Goal: Information Seeking & Learning: Learn about a topic

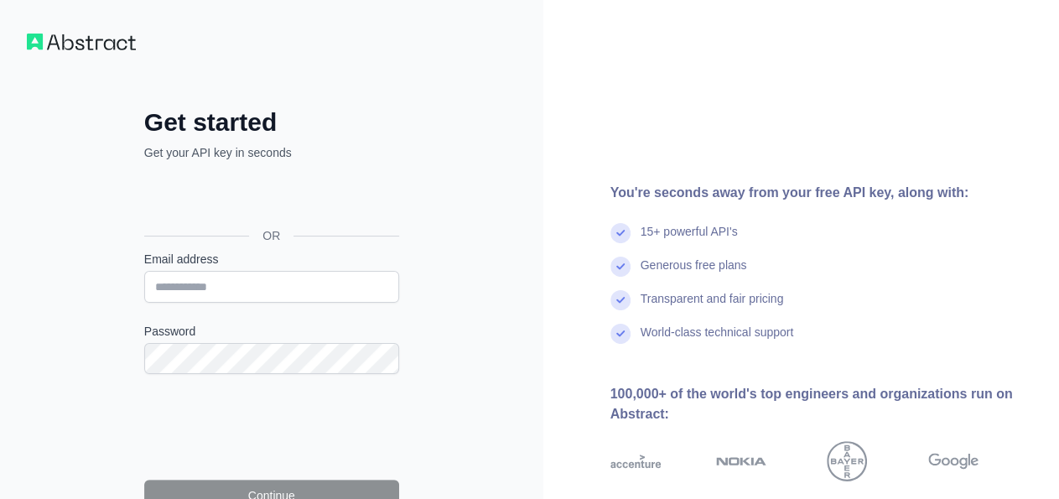
click at [282, 194] on div "ចូល​ដោយ​ប្រើ​ Google។ បើកនៅក្នុងផ្ទាំងថ្មី" at bounding box center [269, 197] width 251 height 37
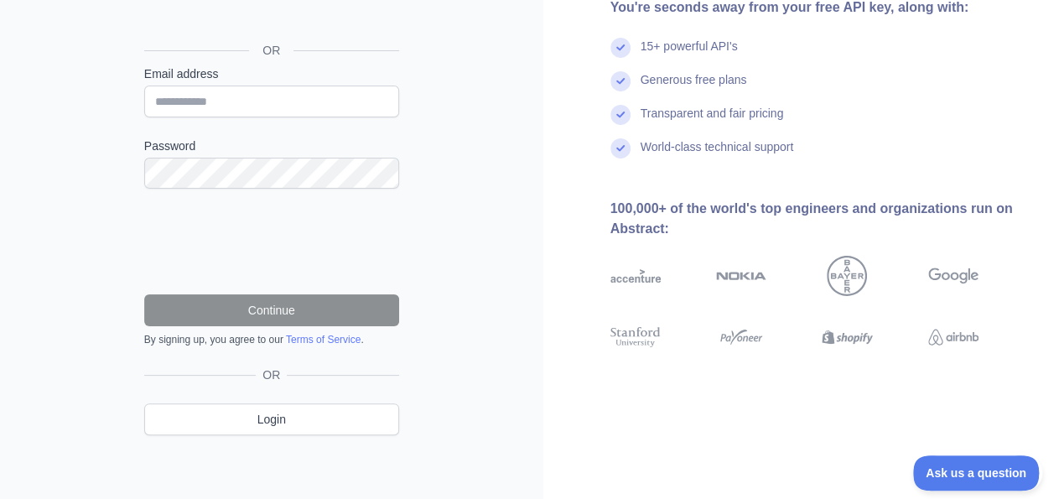
scroll to position [164, 0]
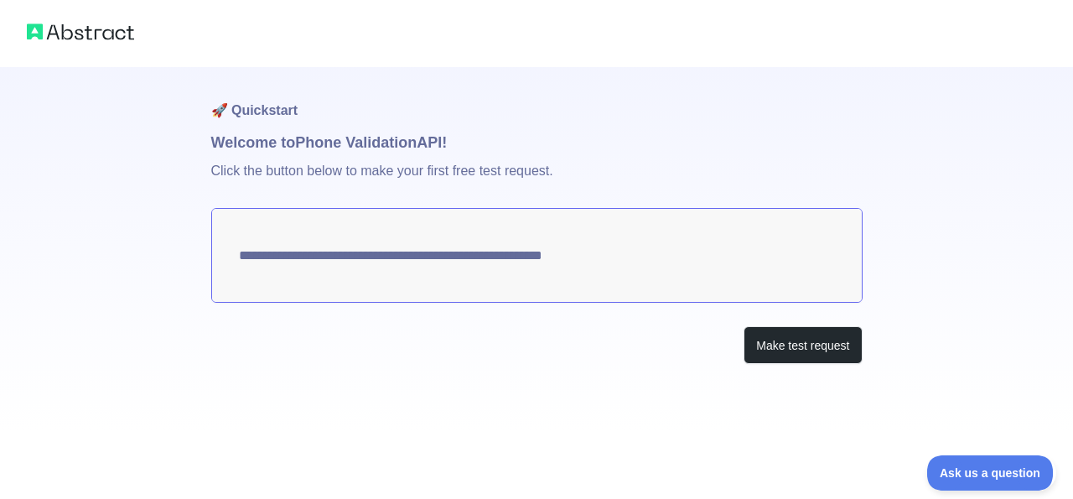
click at [555, 257] on textarea "**********" at bounding box center [536, 255] width 651 height 95
click at [775, 341] on button "Make test request" at bounding box center [803, 345] width 118 height 38
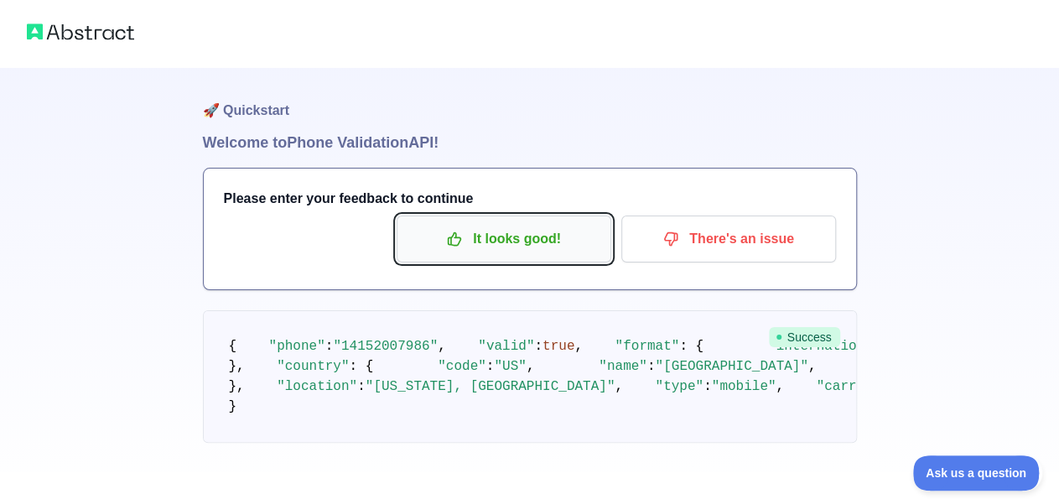
click at [492, 237] on p "It looks good!" at bounding box center [503, 239] width 189 height 29
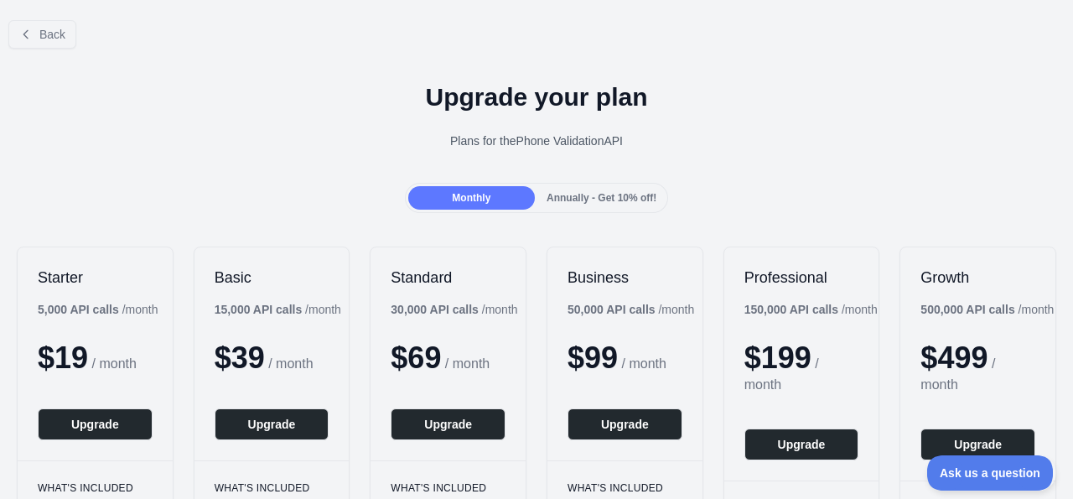
click at [593, 203] on span "Annually - Get 10% off!" at bounding box center [602, 198] width 110 height 12
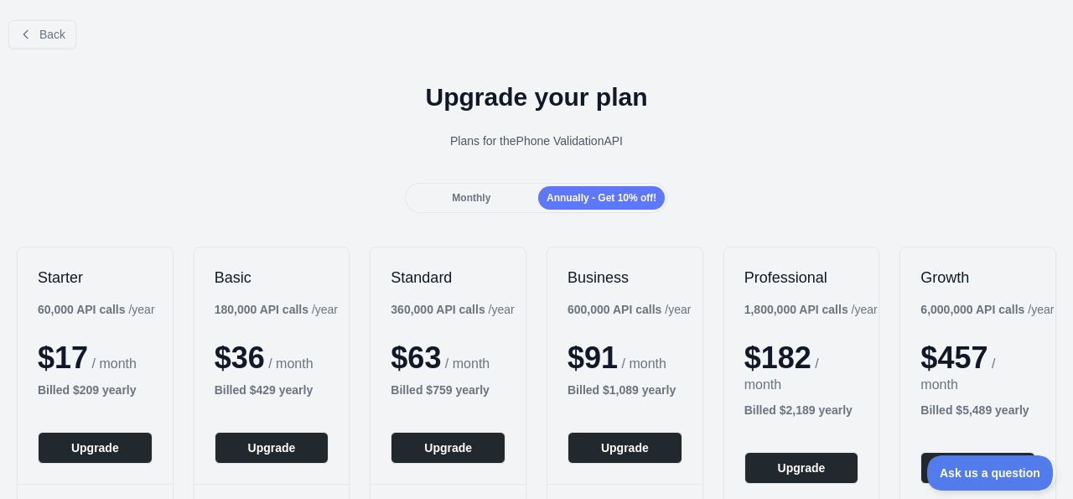
click at [492, 197] on div "Monthly" at bounding box center [471, 197] width 127 height 23
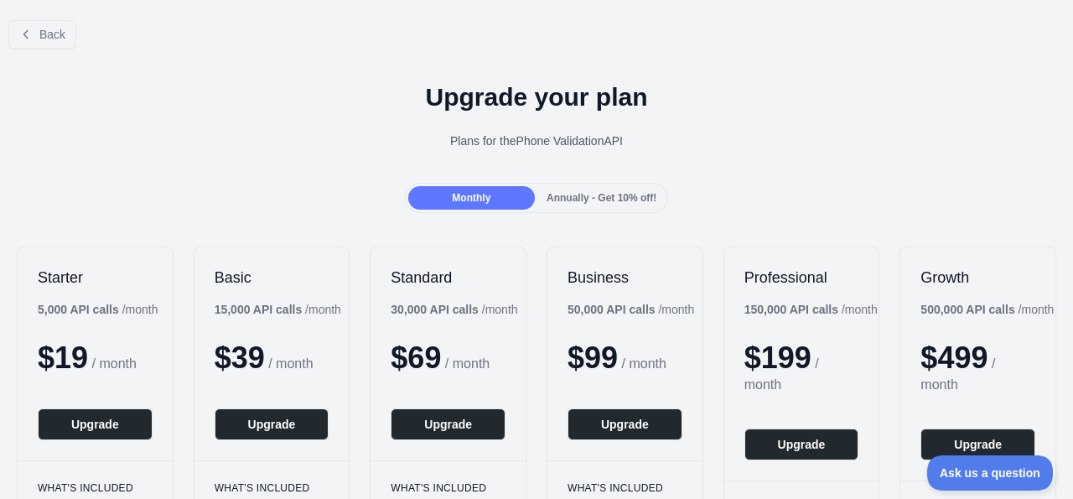
click at [593, 204] on div "Annually - Get 10% off!" at bounding box center [601, 197] width 127 height 23
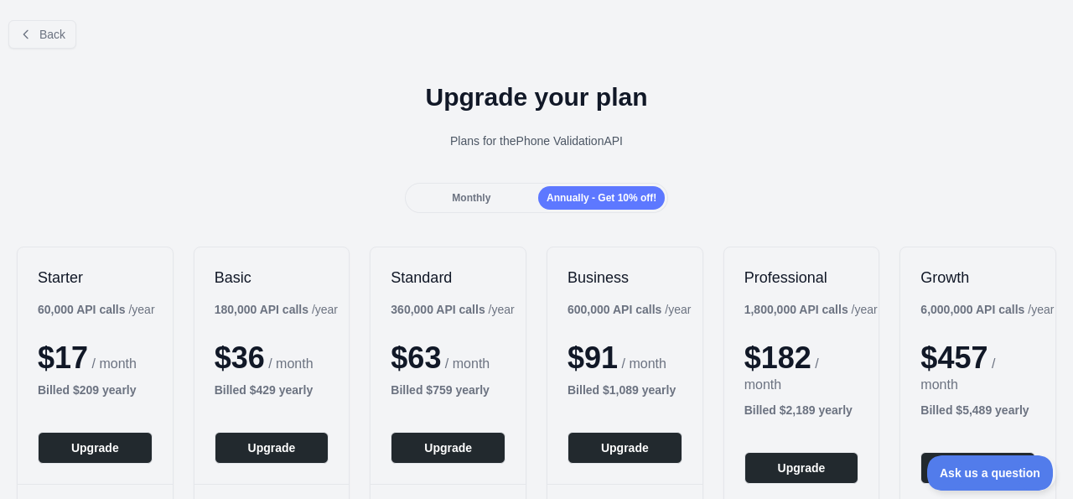
click at [471, 204] on div "Monthly" at bounding box center [471, 197] width 127 height 23
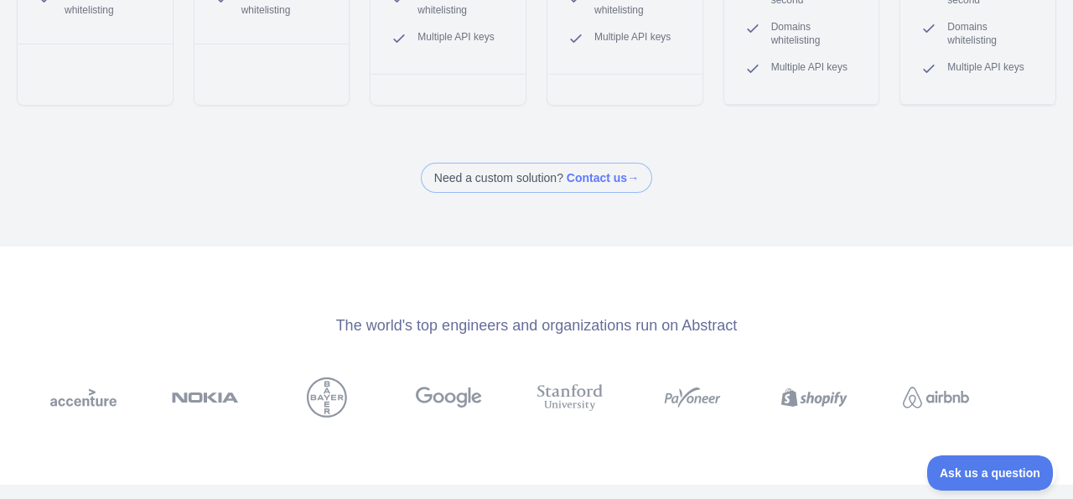
scroll to position [536, 0]
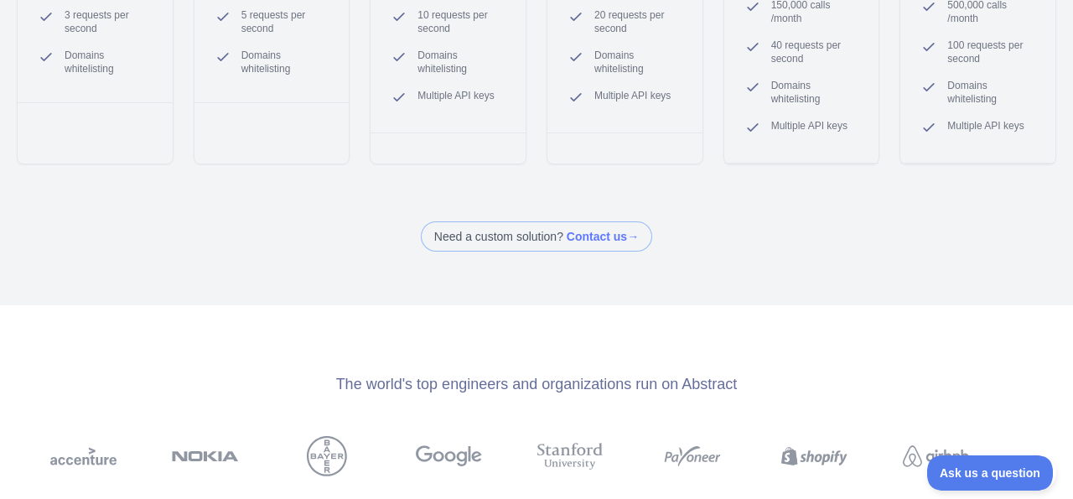
click at [579, 223] on span at bounding box center [536, 236] width 231 height 30
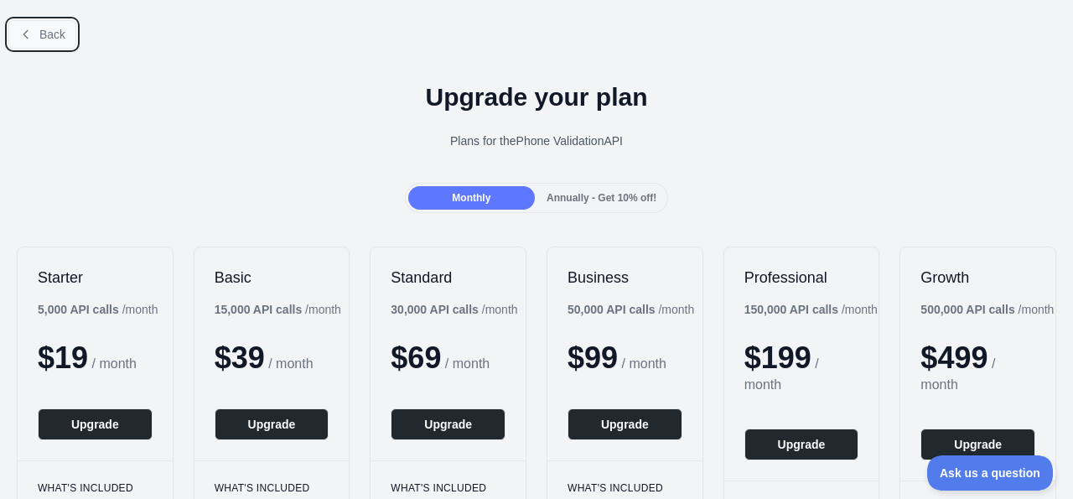
click at [56, 35] on span "Back" at bounding box center [52, 34] width 26 height 13
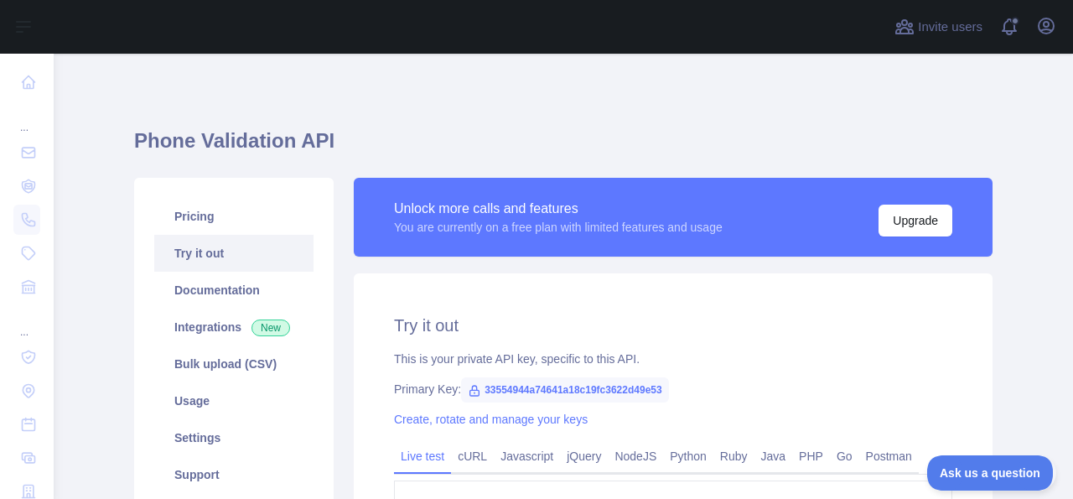
type textarea "**********"
drag, startPoint x: 128, startPoint y: 143, endPoint x: 298, endPoint y: 132, distance: 169.7
click at [365, 143] on h1 "Phone Validation API" at bounding box center [563, 147] width 858 height 40
copy h1 "Phone Validation API"
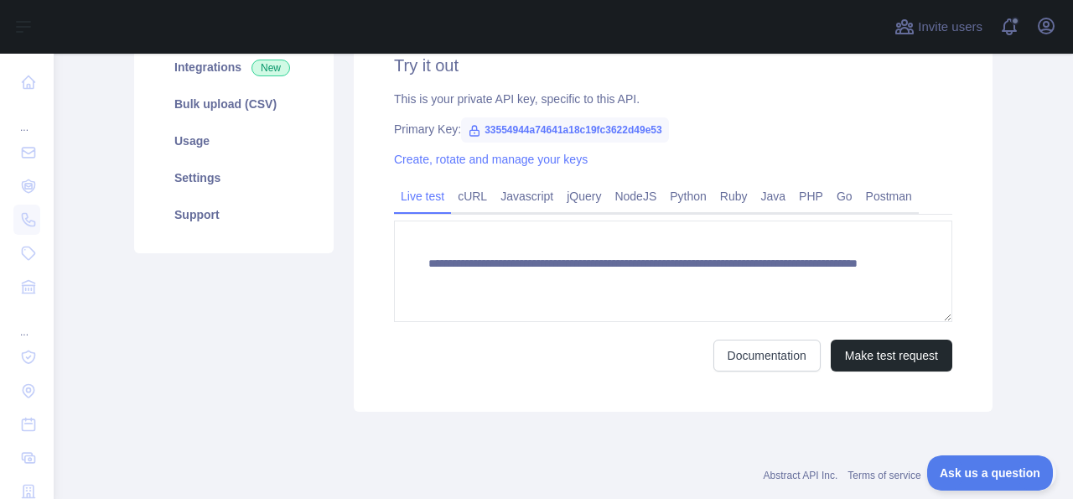
scroll to position [293, 0]
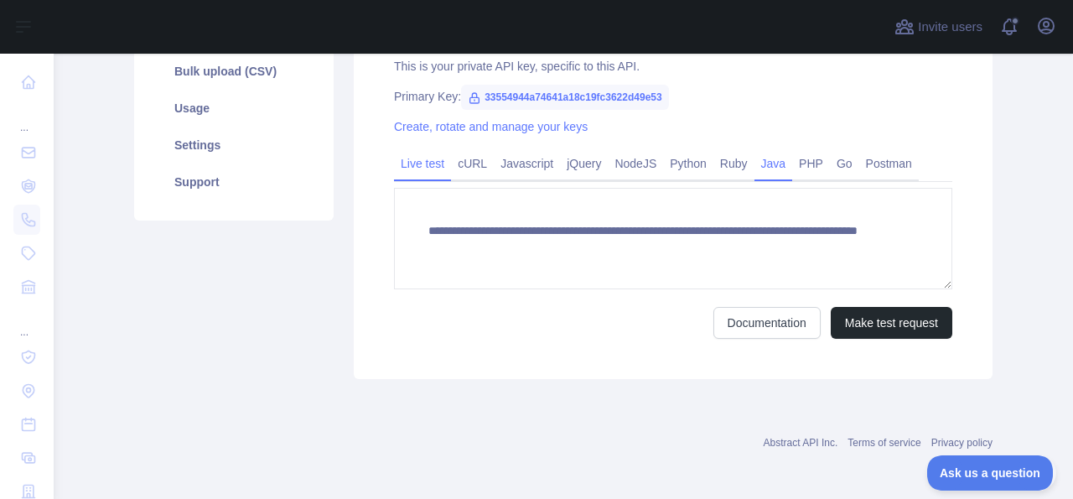
click at [757, 172] on link "Java" at bounding box center [773, 163] width 39 height 27
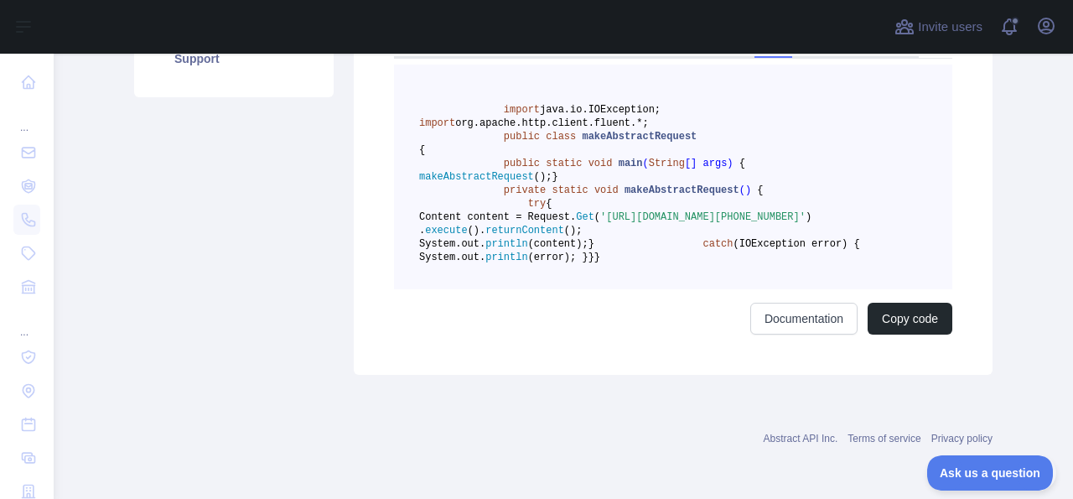
scroll to position [0, 0]
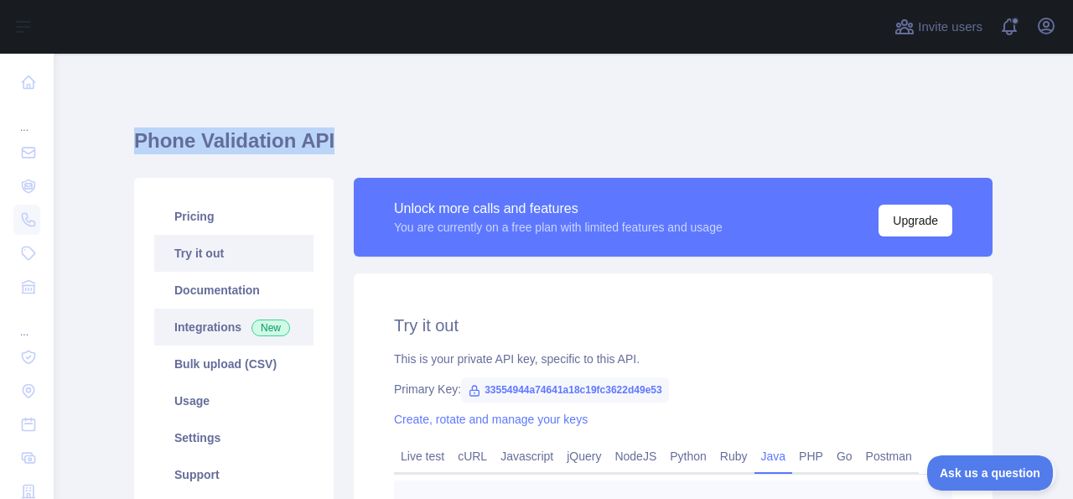
click at [236, 326] on link "Integrations New" at bounding box center [233, 326] width 159 height 37
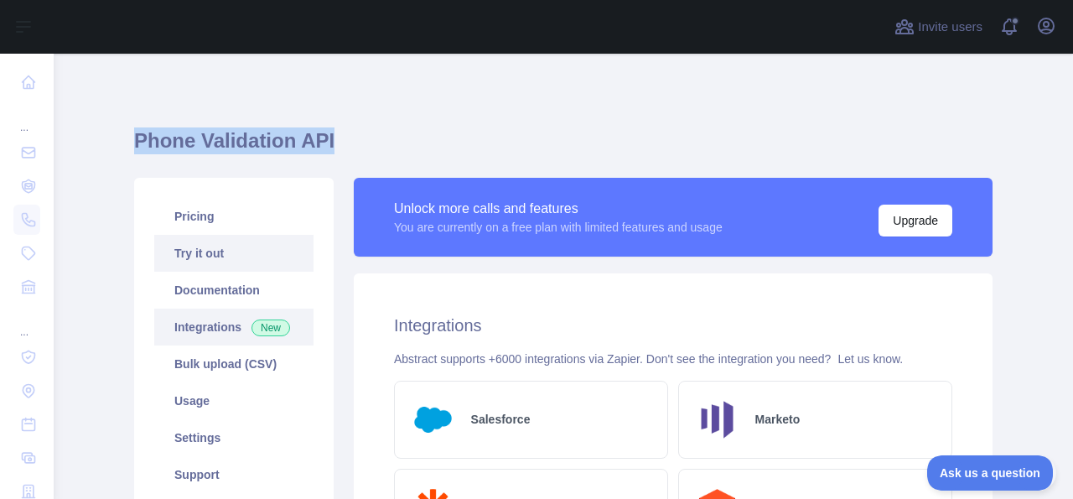
click at [206, 252] on link "Try it out" at bounding box center [233, 253] width 159 height 37
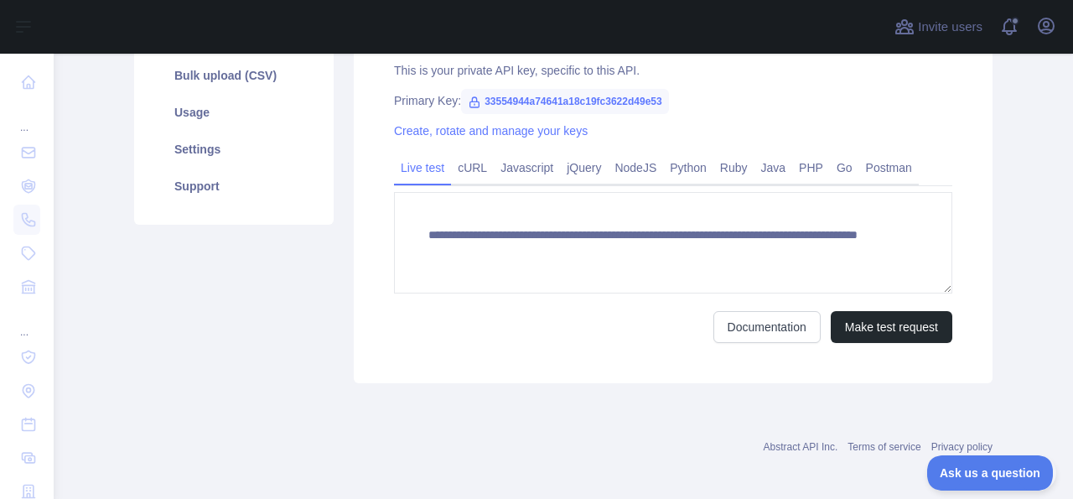
scroll to position [293, 0]
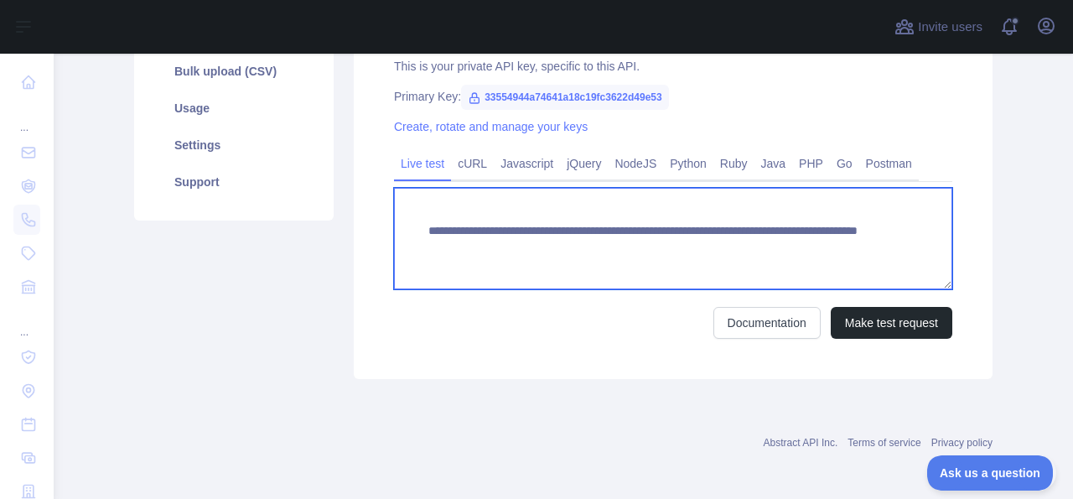
click at [560, 236] on textarea "**********" at bounding box center [673, 238] width 558 height 101
drag, startPoint x: 718, startPoint y: 249, endPoint x: 825, endPoint y: 249, distance: 107.3
click at [825, 249] on textarea "**********" at bounding box center [673, 238] width 558 height 101
type textarea "**********"
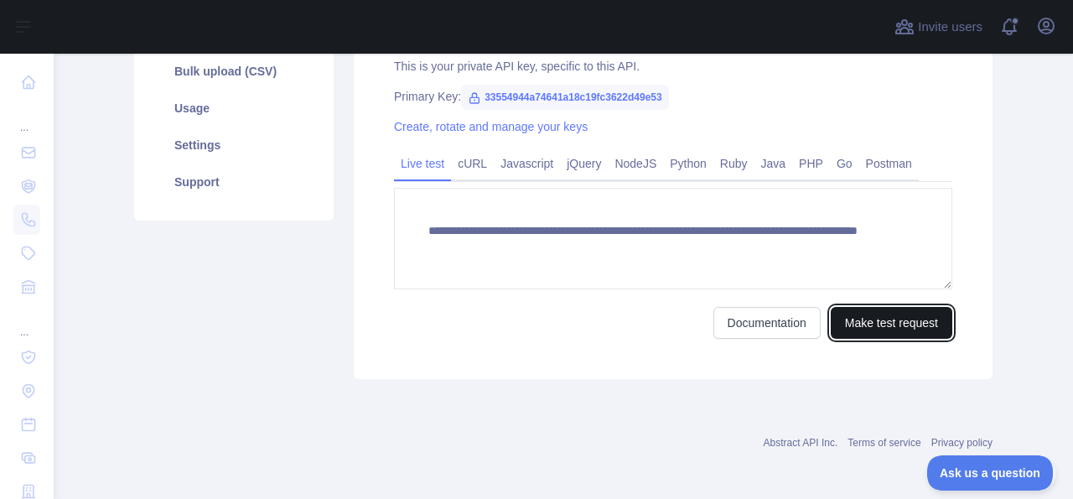
click at [895, 323] on button "Make test request" at bounding box center [892, 323] width 122 height 32
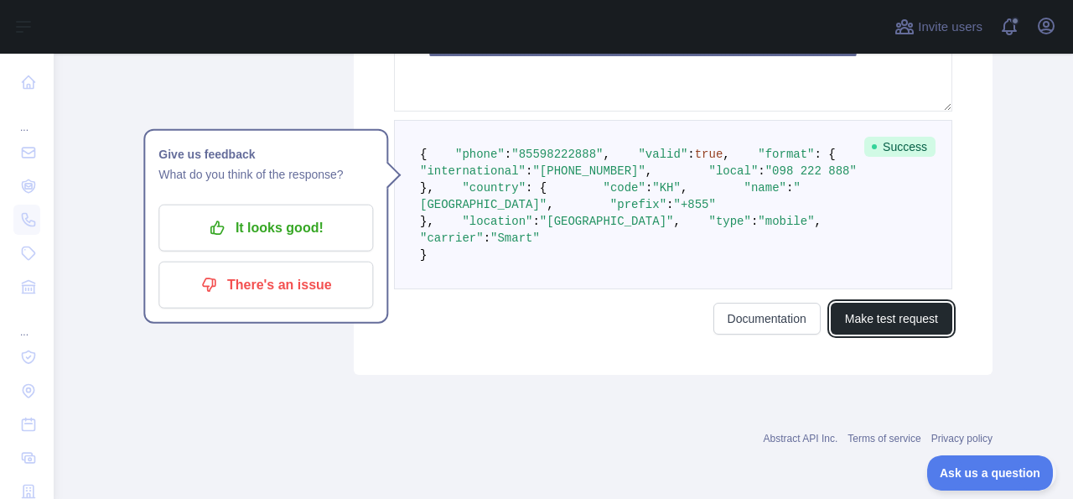
scroll to position [438, 0]
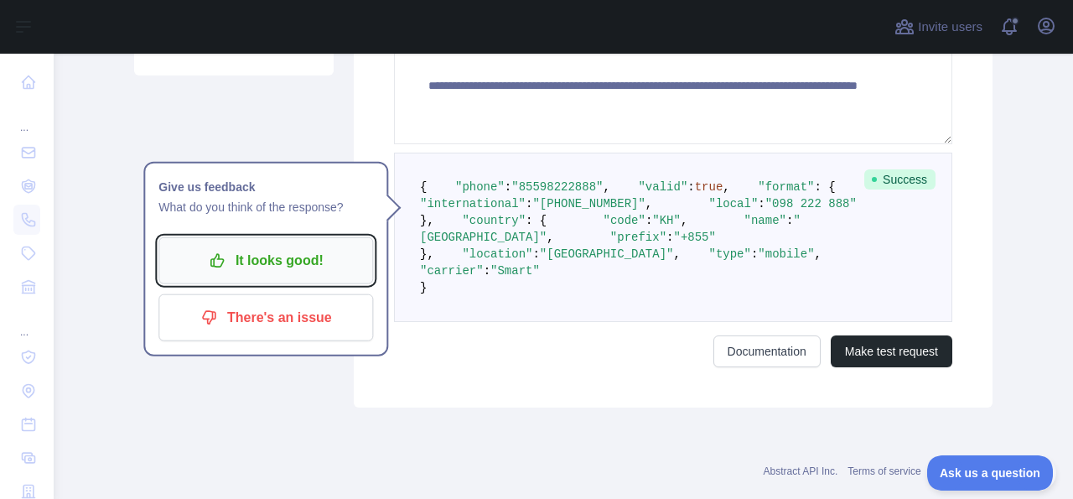
click at [274, 267] on p "It looks good!" at bounding box center [265, 260] width 189 height 29
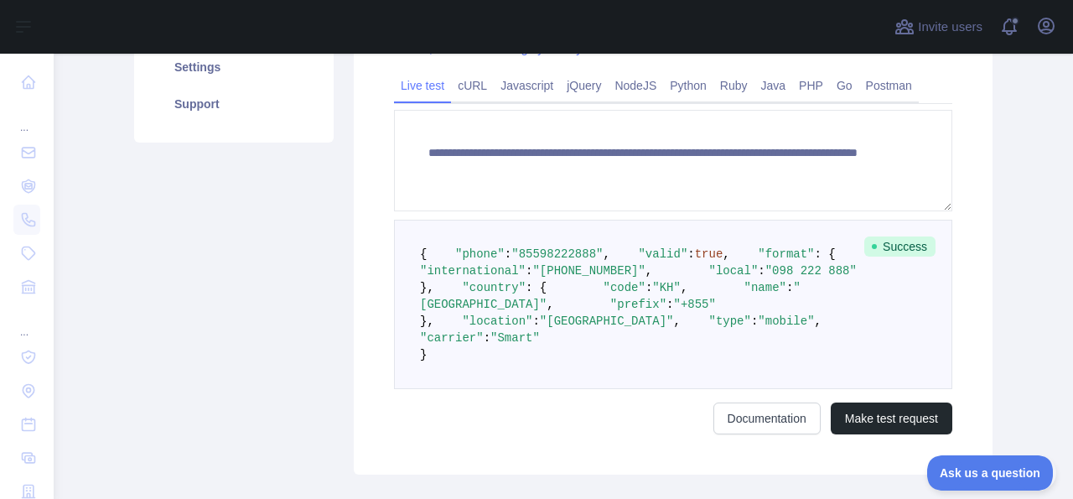
scroll to position [369, 0]
